Goal: Information Seeking & Learning: Learn about a topic

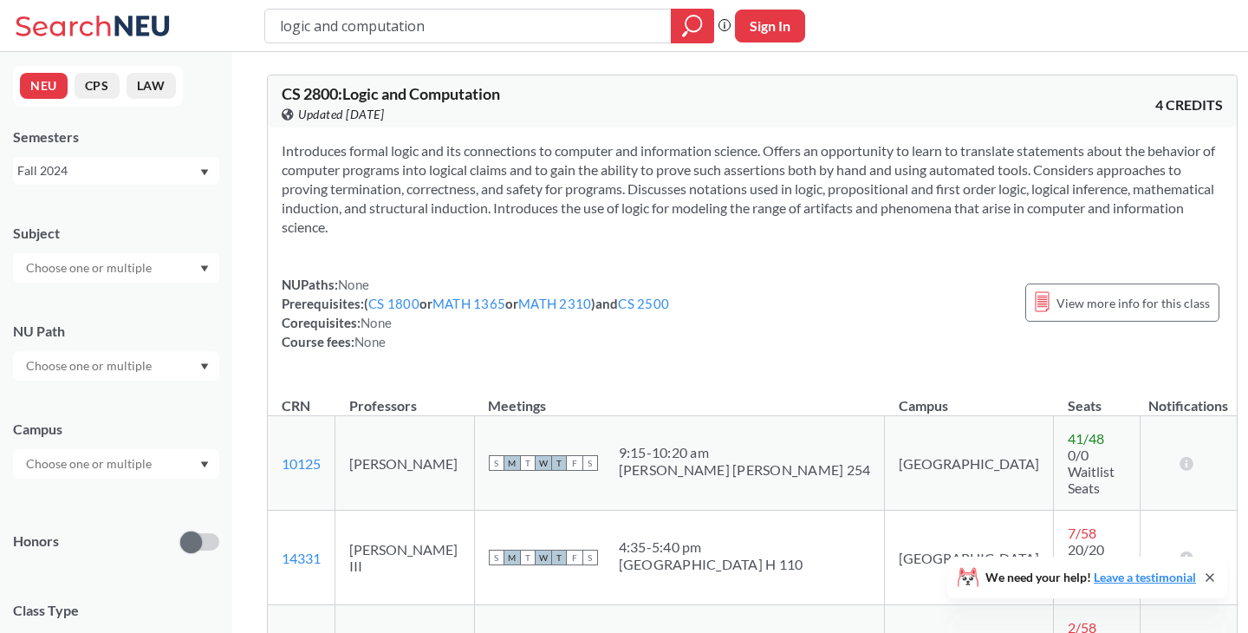
click at [153, 171] on div "Fall 2024" at bounding box center [107, 170] width 181 height 19
click at [204, 166] on div "Fall 2024" at bounding box center [116, 171] width 206 height 28
click at [150, 464] on input "text" at bounding box center [90, 463] width 146 height 21
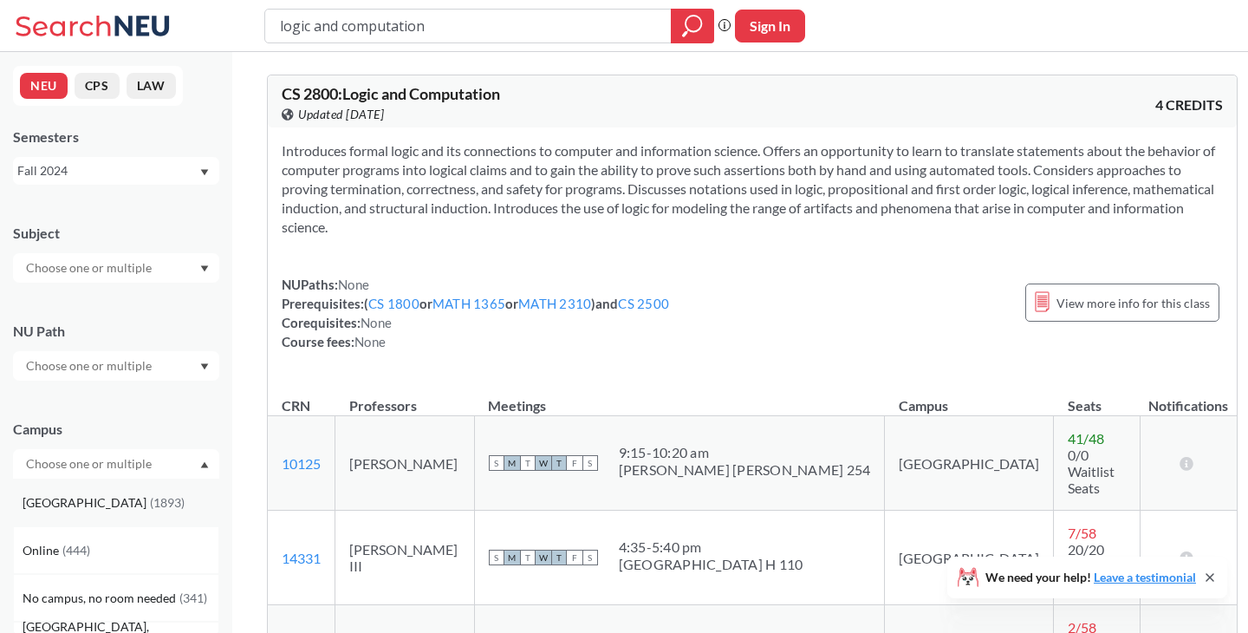
click at [147, 510] on div "[GEOGRAPHIC_DATA] ( 1893 )" at bounding box center [121, 502] width 196 height 19
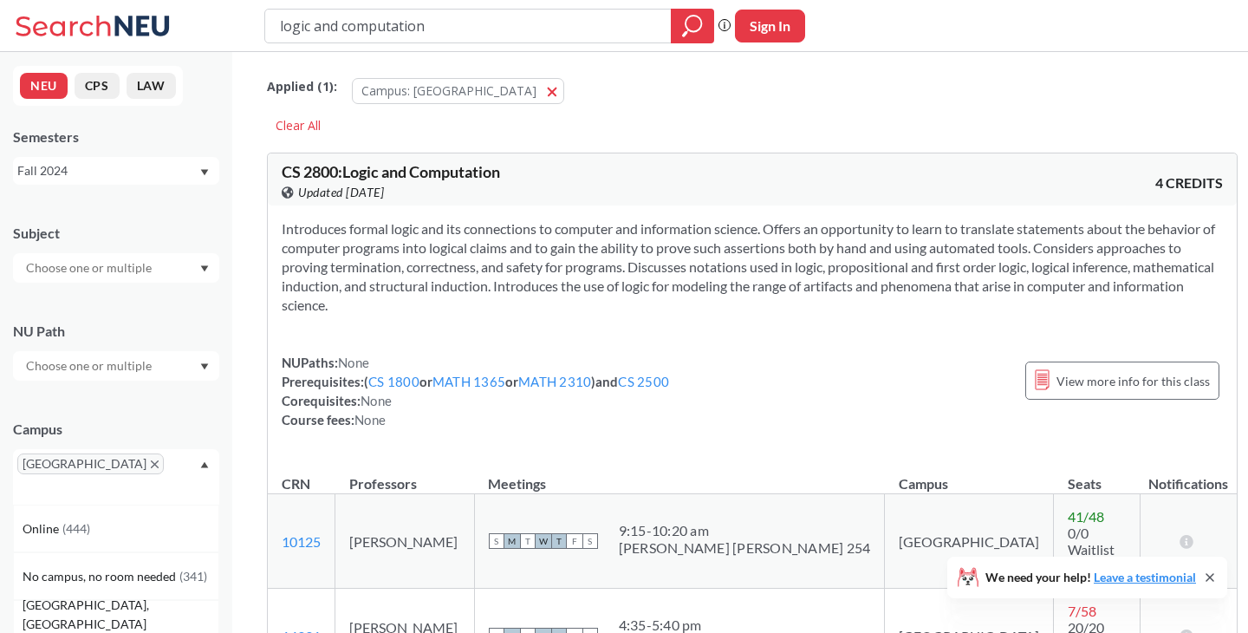
click at [65, 468] on span "[GEOGRAPHIC_DATA]" at bounding box center [90, 463] width 146 height 21
click at [151, 462] on icon "X to remove pill" at bounding box center [155, 464] width 8 height 8
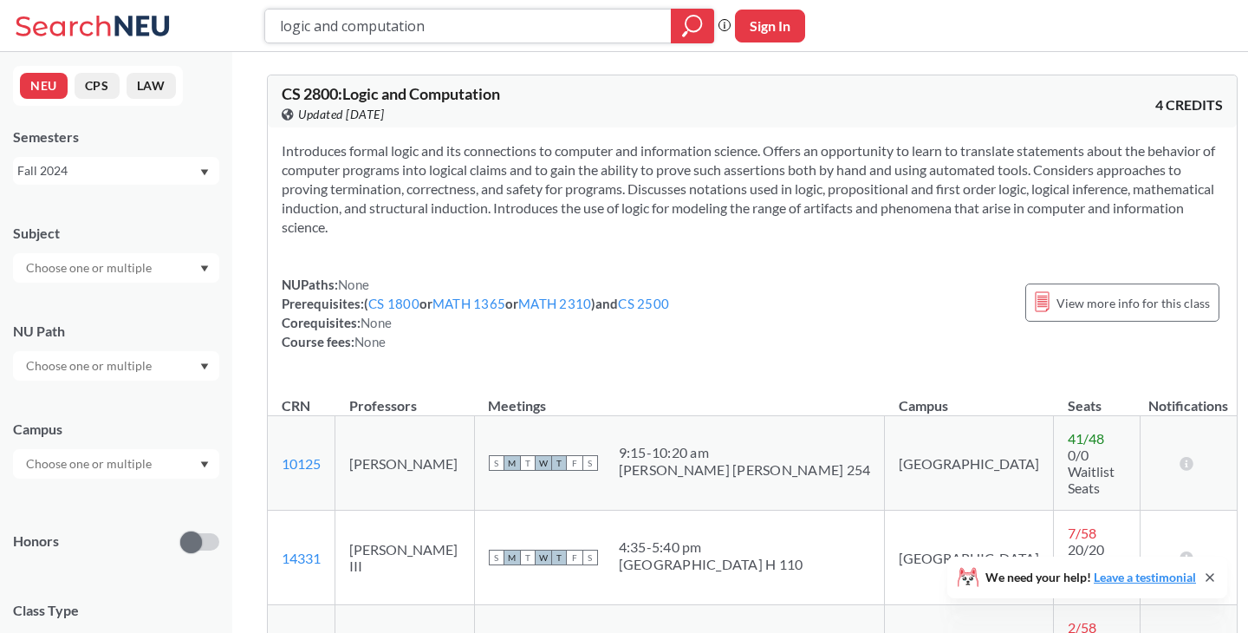
drag, startPoint x: 597, startPoint y: 11, endPoint x: 521, endPoint y: 7, distance: 76.4
click at [464, 21] on input "logic and computation" at bounding box center [468, 25] width 380 height 29
click at [757, 20] on button "Sign In" at bounding box center [770, 26] width 70 height 33
select select "US"
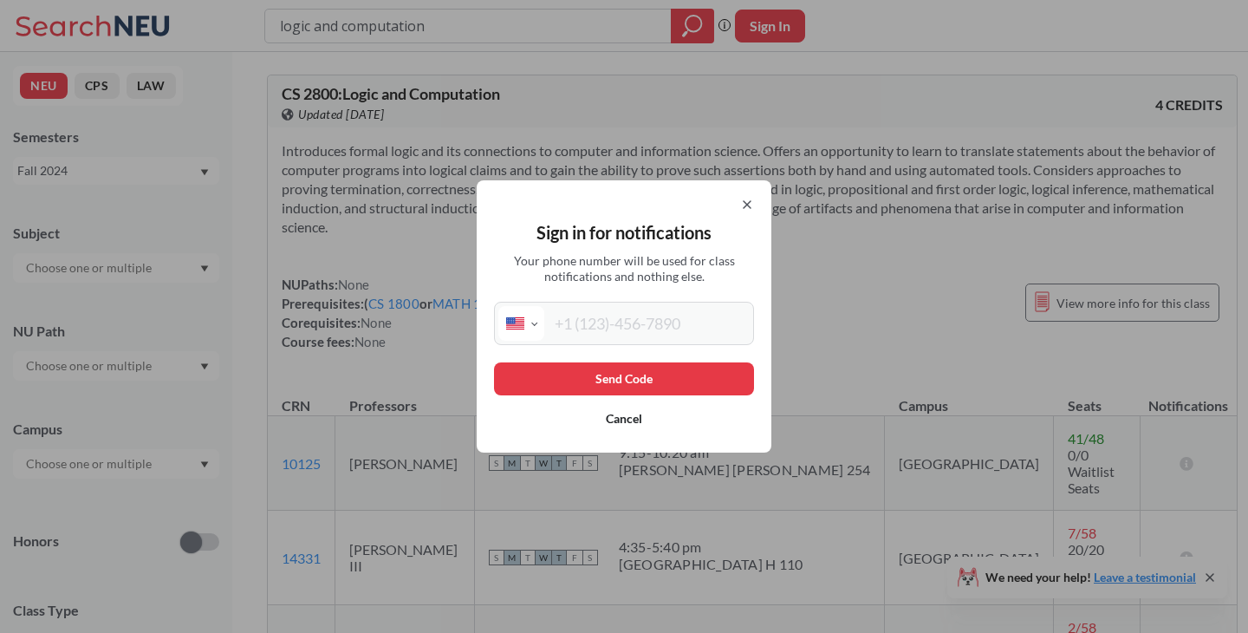
click at [746, 201] on icon at bounding box center [747, 205] width 14 height 14
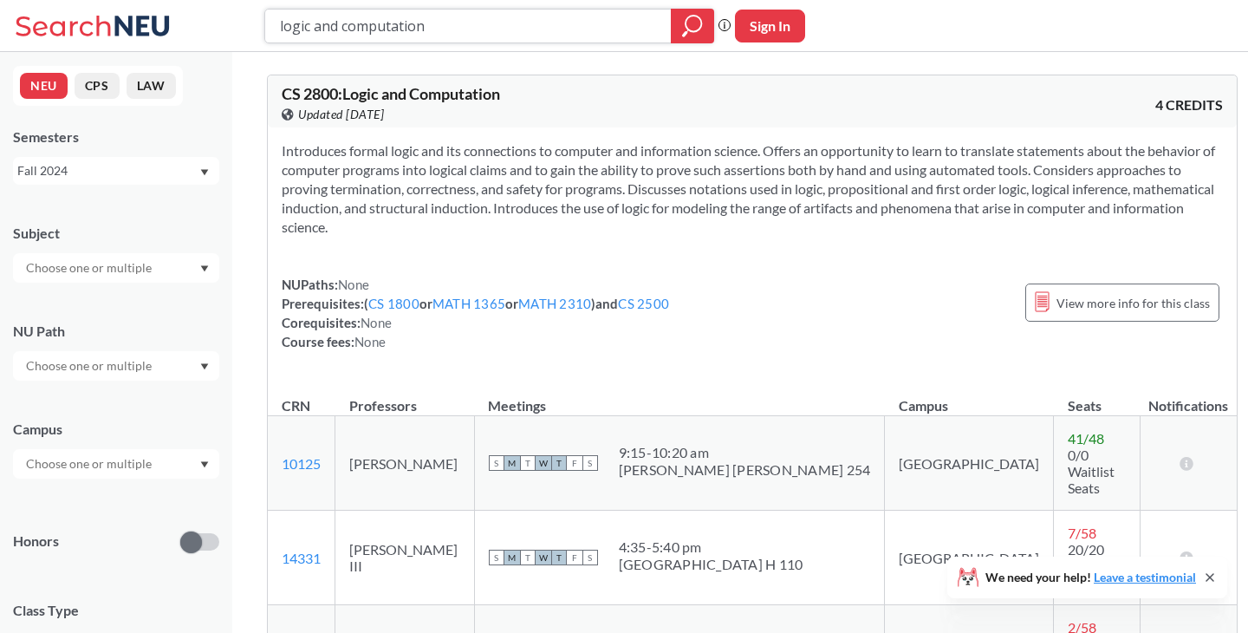
drag, startPoint x: 450, startPoint y: 26, endPoint x: 272, endPoint y: 23, distance: 177.7
click at [272, 23] on div "logic and computation" at bounding box center [489, 26] width 450 height 35
type input "algorithims"
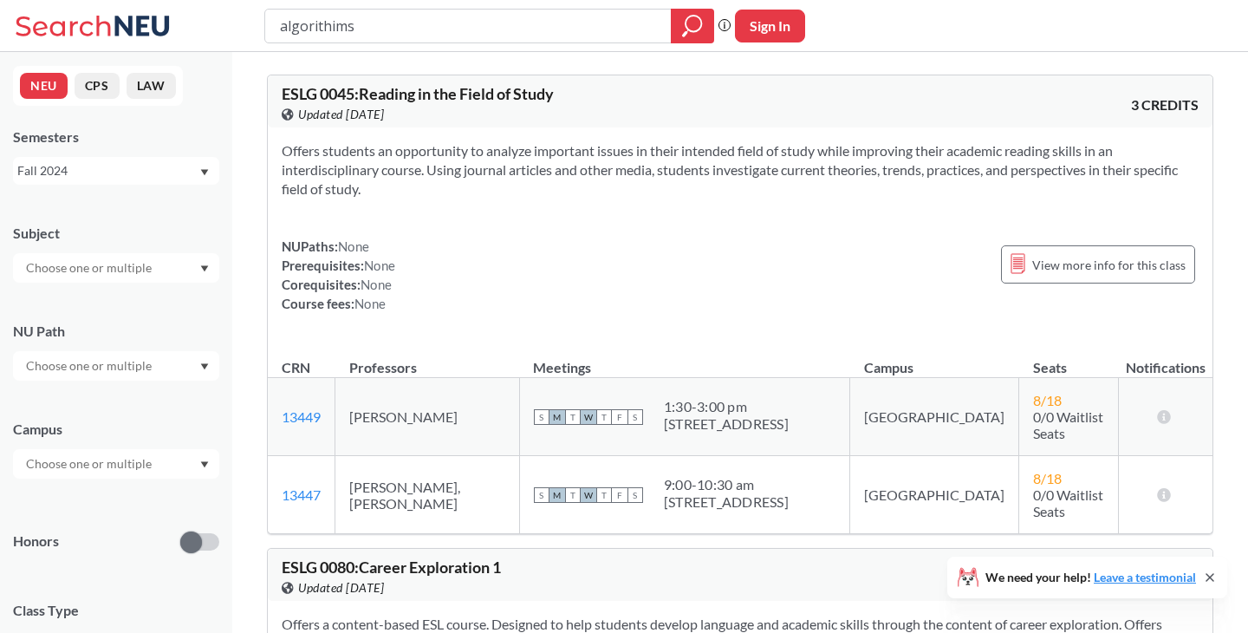
type input "algorithim"
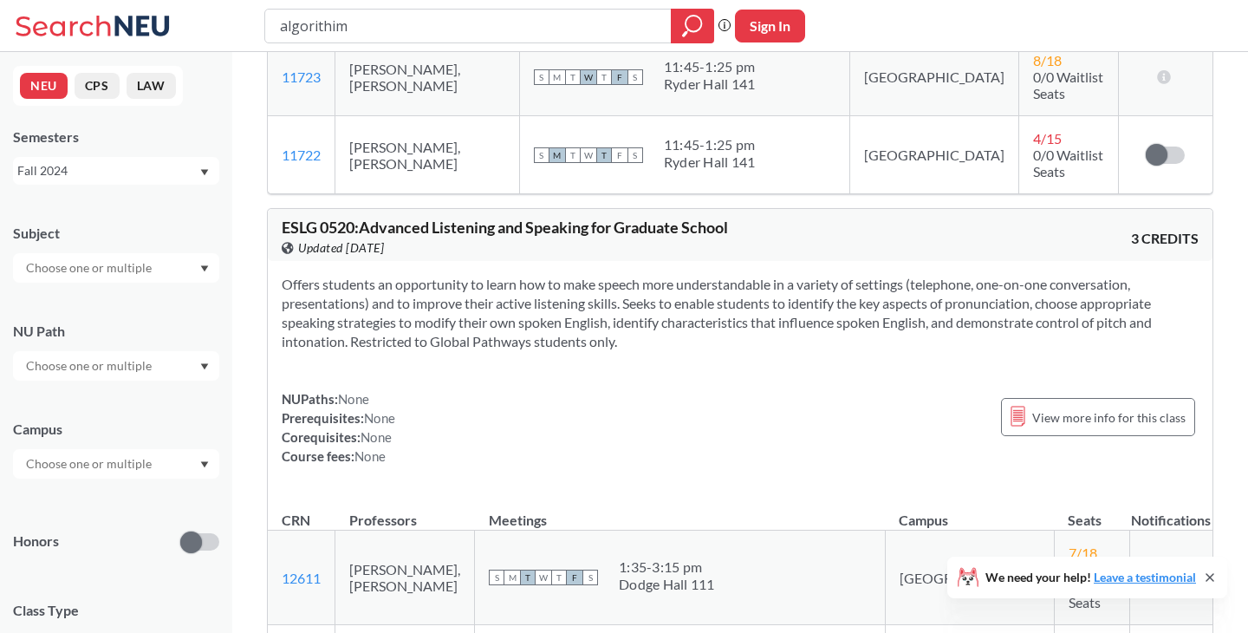
scroll to position [3708, 0]
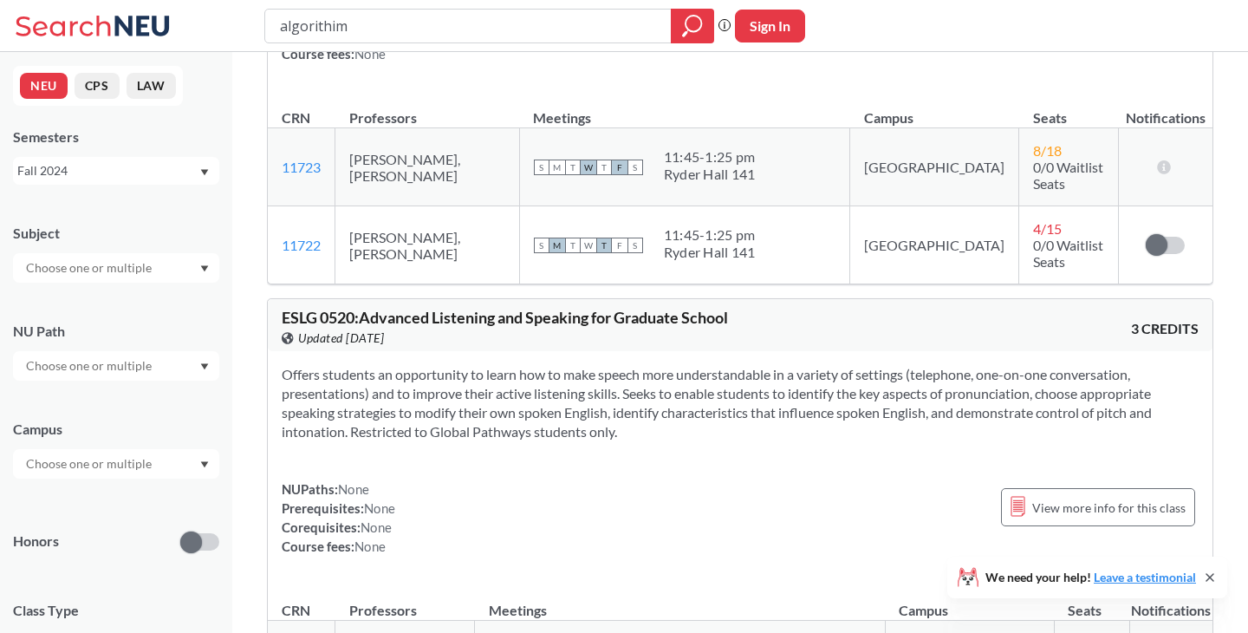
click at [141, 164] on div "Fall 2024" at bounding box center [107, 170] width 181 height 19
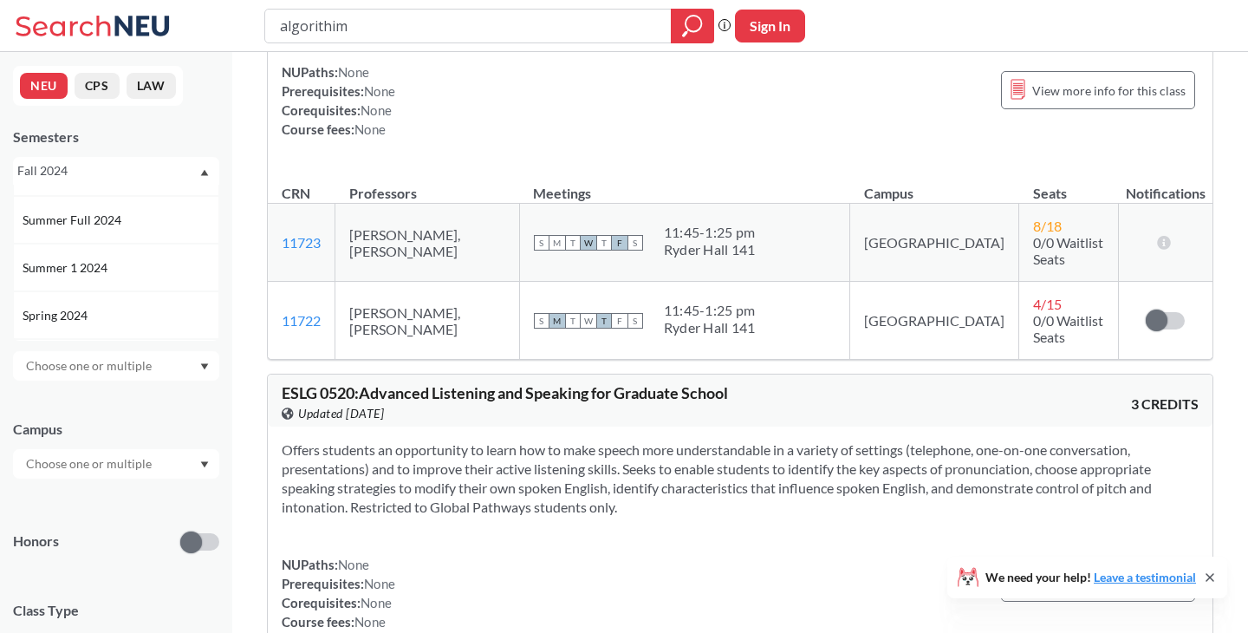
scroll to position [0, 0]
click at [129, 255] on div "Summer 2 2025" at bounding box center [121, 256] width 196 height 19
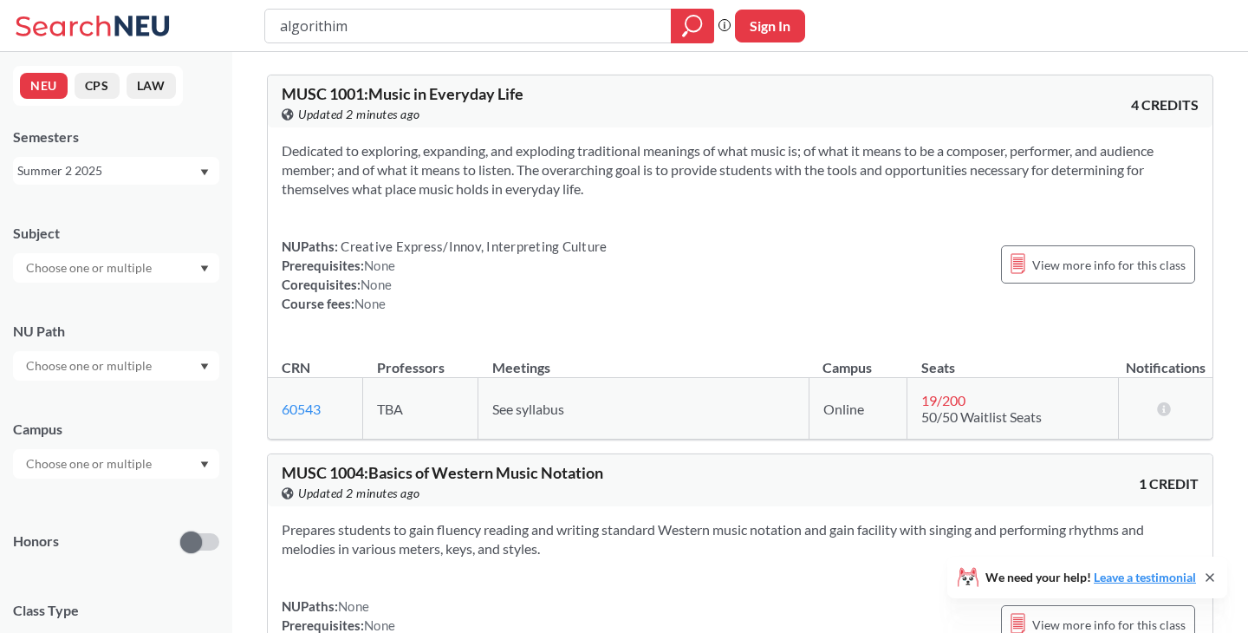
click at [135, 180] on div "Summer 2 2025" at bounding box center [116, 171] width 206 height 28
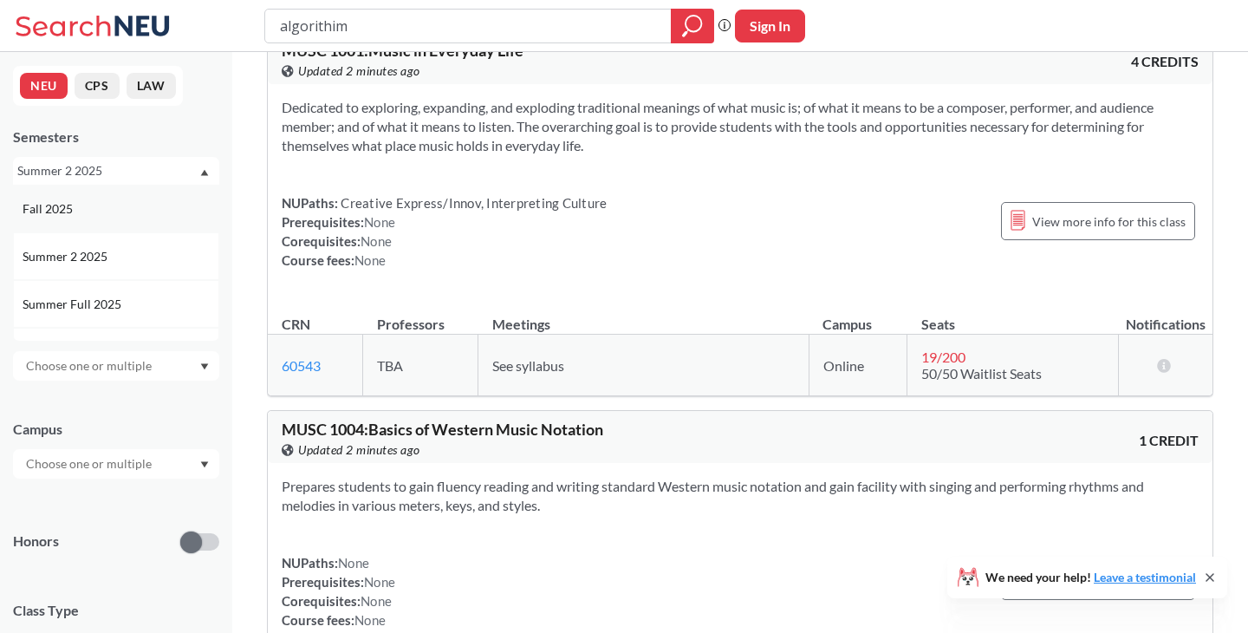
click at [109, 215] on div "Fall 2025" at bounding box center [121, 208] width 196 height 19
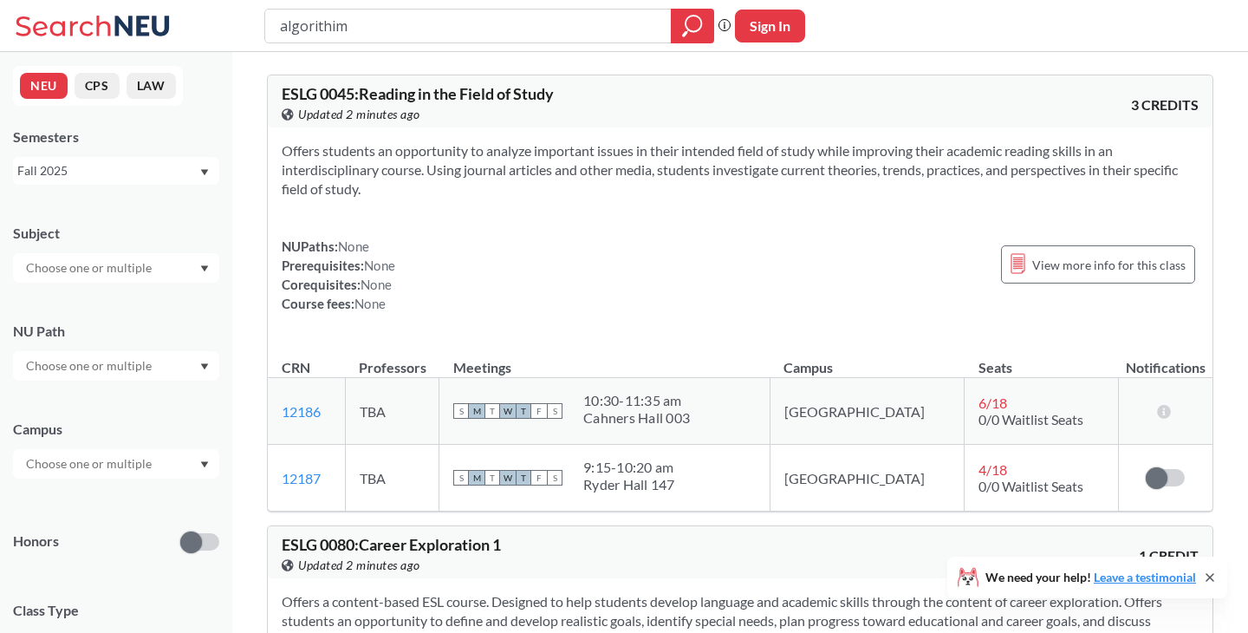
click at [328, 21] on input "algorithim" at bounding box center [468, 25] width 380 height 29
type input "cs3000"
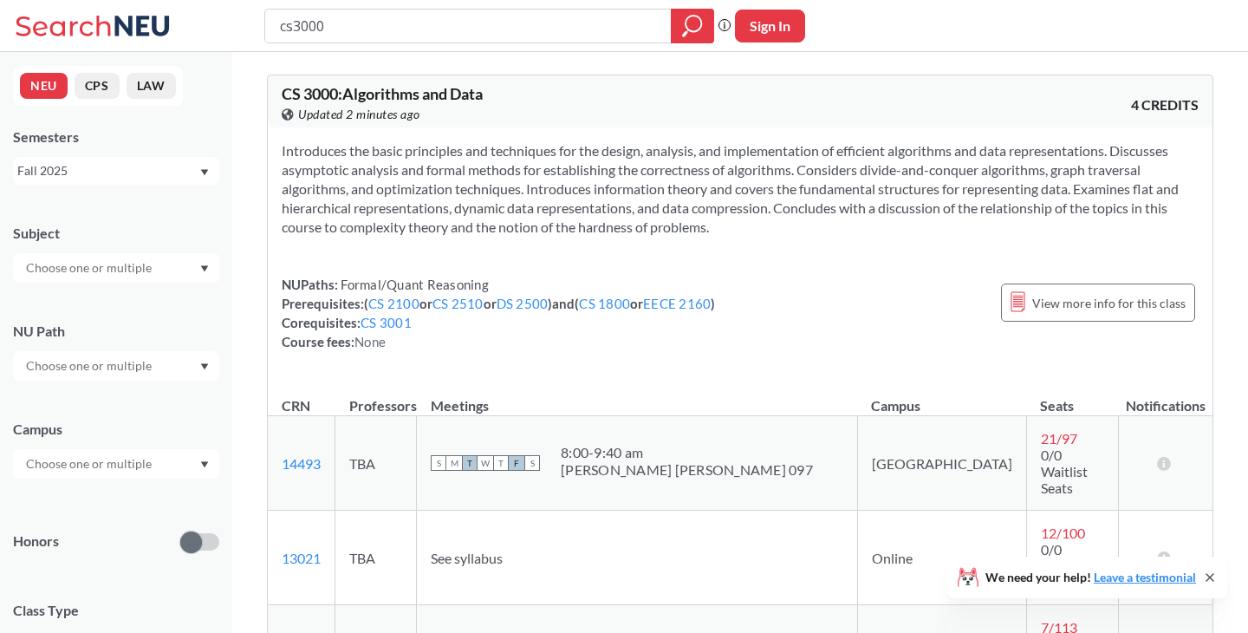
scroll to position [34, 0]
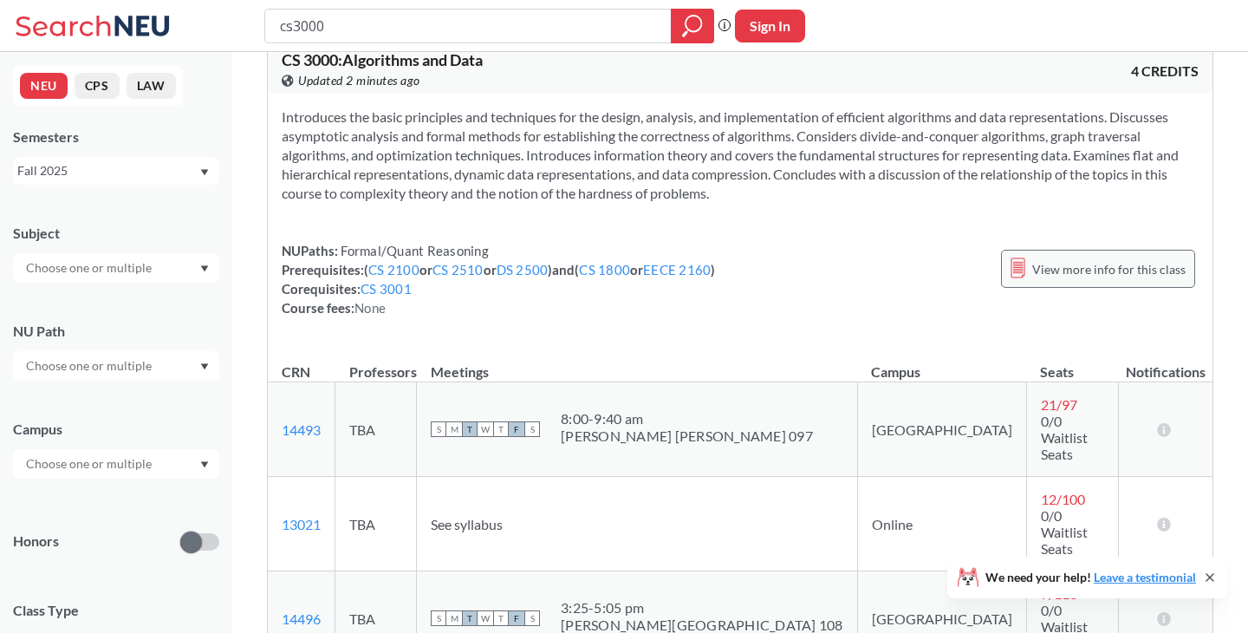
click at [1098, 265] on span "View more info for this class" at bounding box center [1108, 269] width 153 height 22
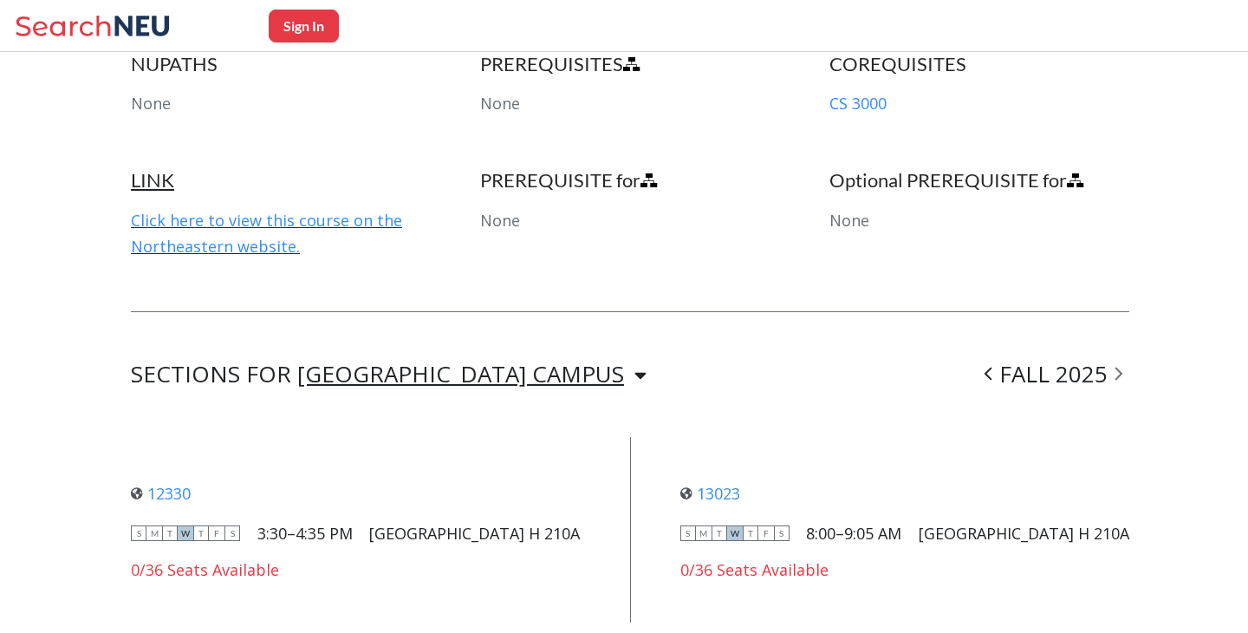
scroll to position [3300, 0]
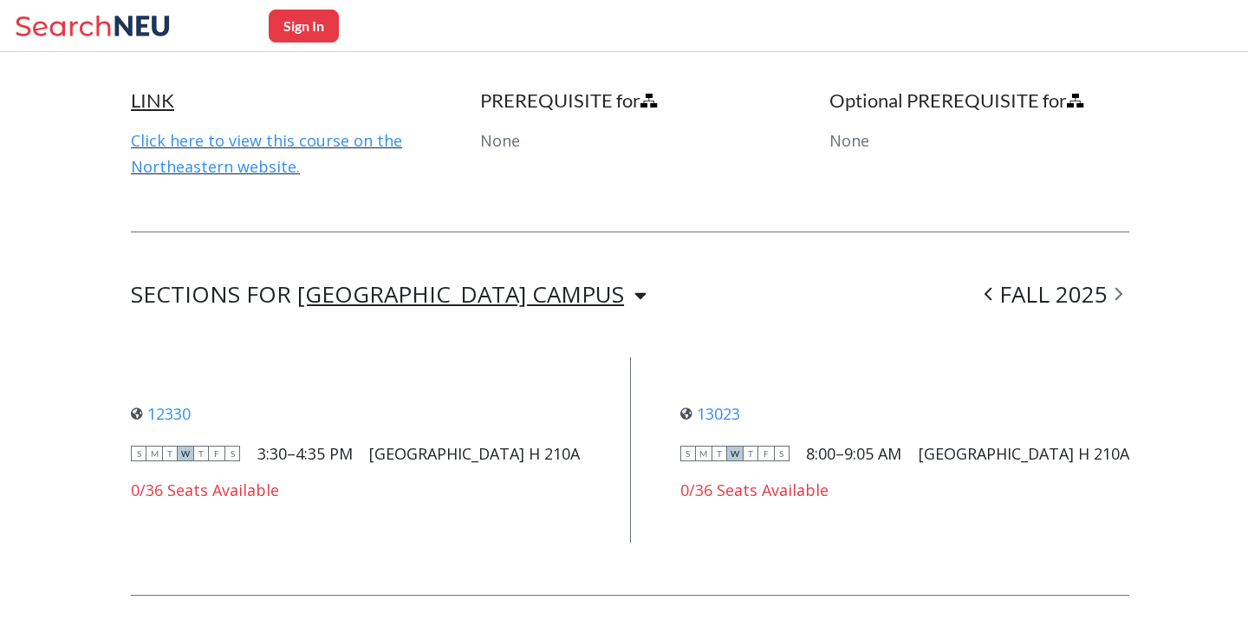
click at [438, 284] on div "[GEOGRAPHIC_DATA] CAMPUS" at bounding box center [460, 293] width 327 height 19
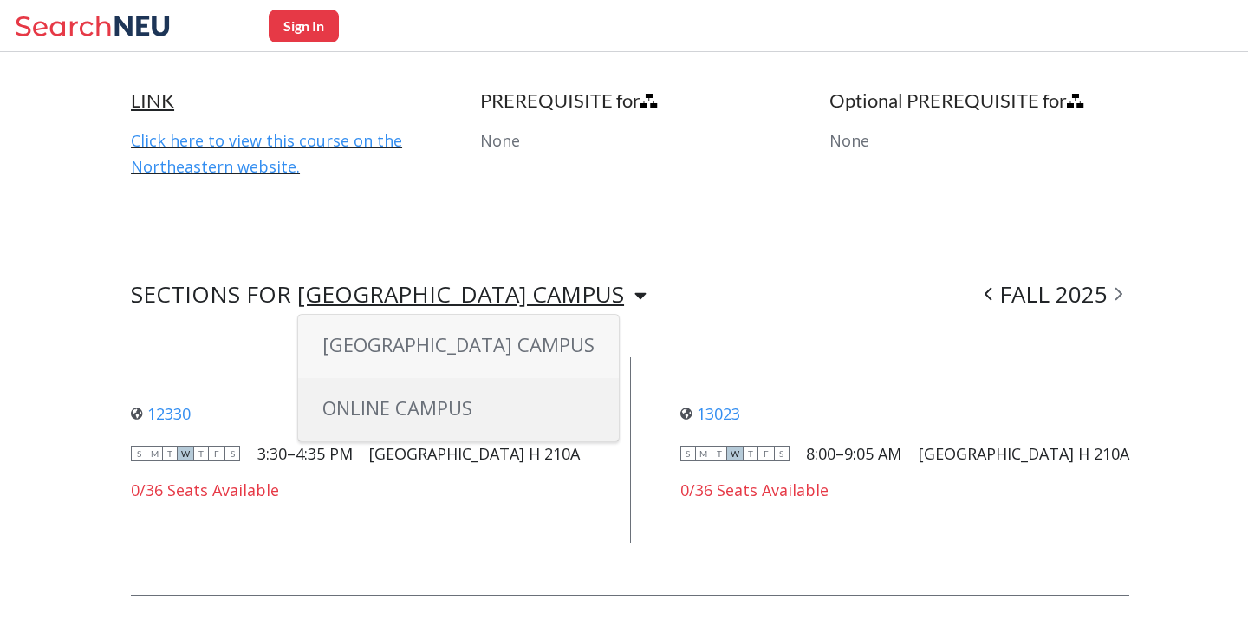
click at [416, 378] on div "ONLINE CAMPUS" at bounding box center [458, 409] width 321 height 63
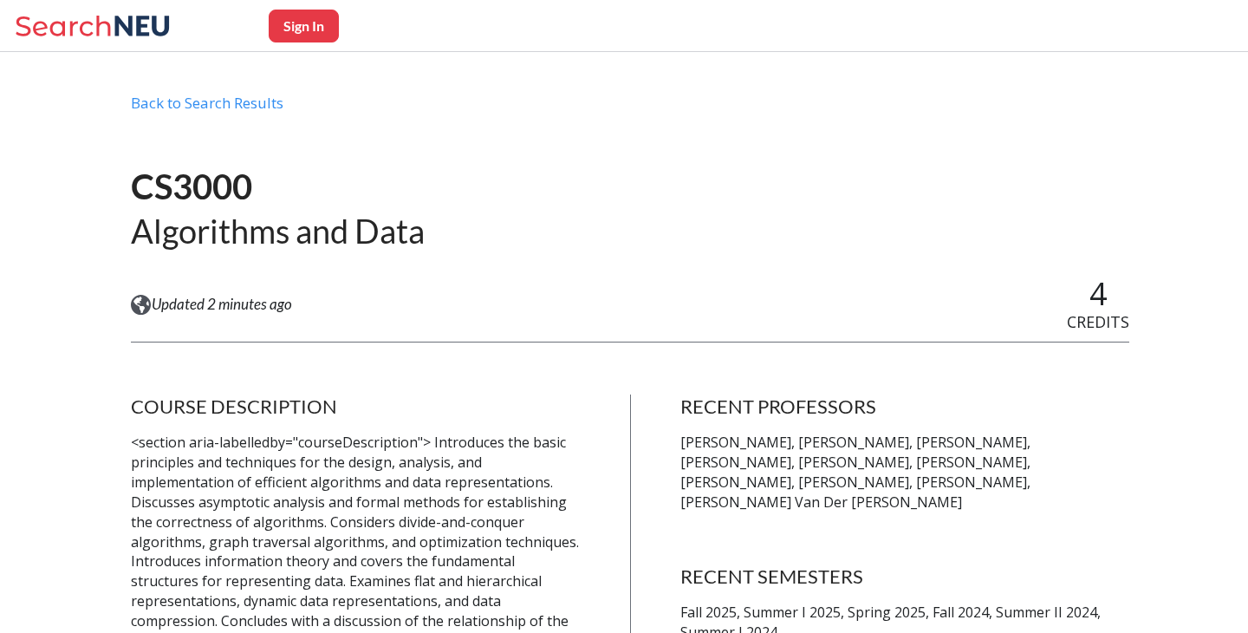
scroll to position [0, 0]
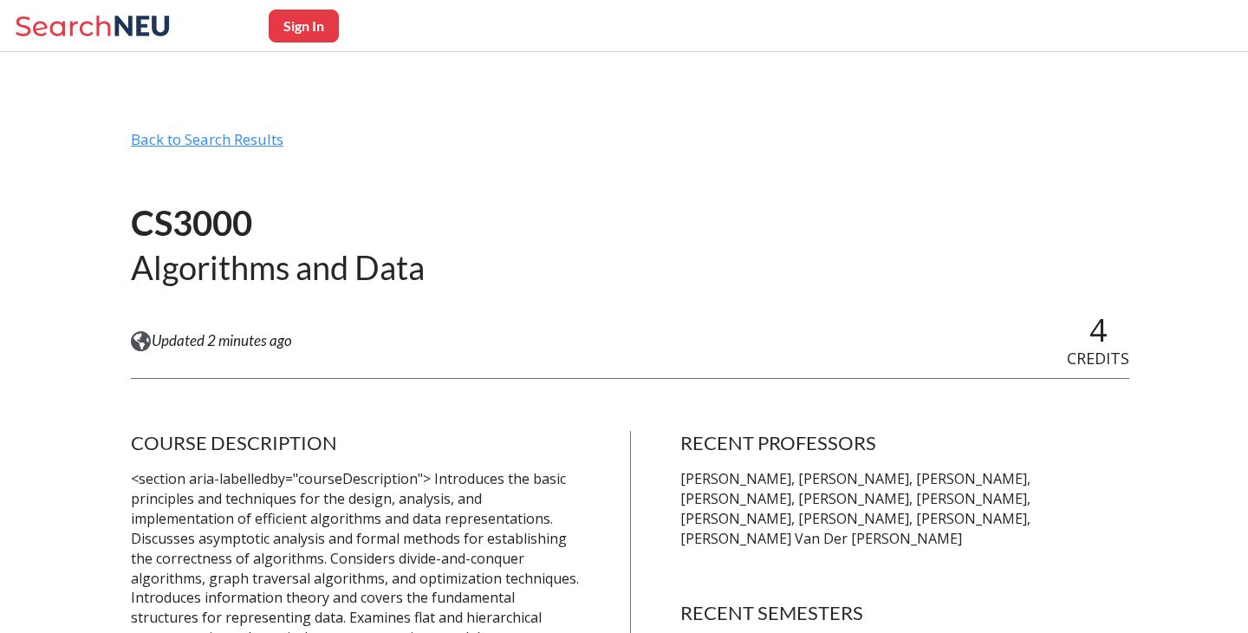
click at [261, 132] on div "Back to Search Results" at bounding box center [630, 146] width 998 height 33
